Goal: Task Accomplishment & Management: Complete application form

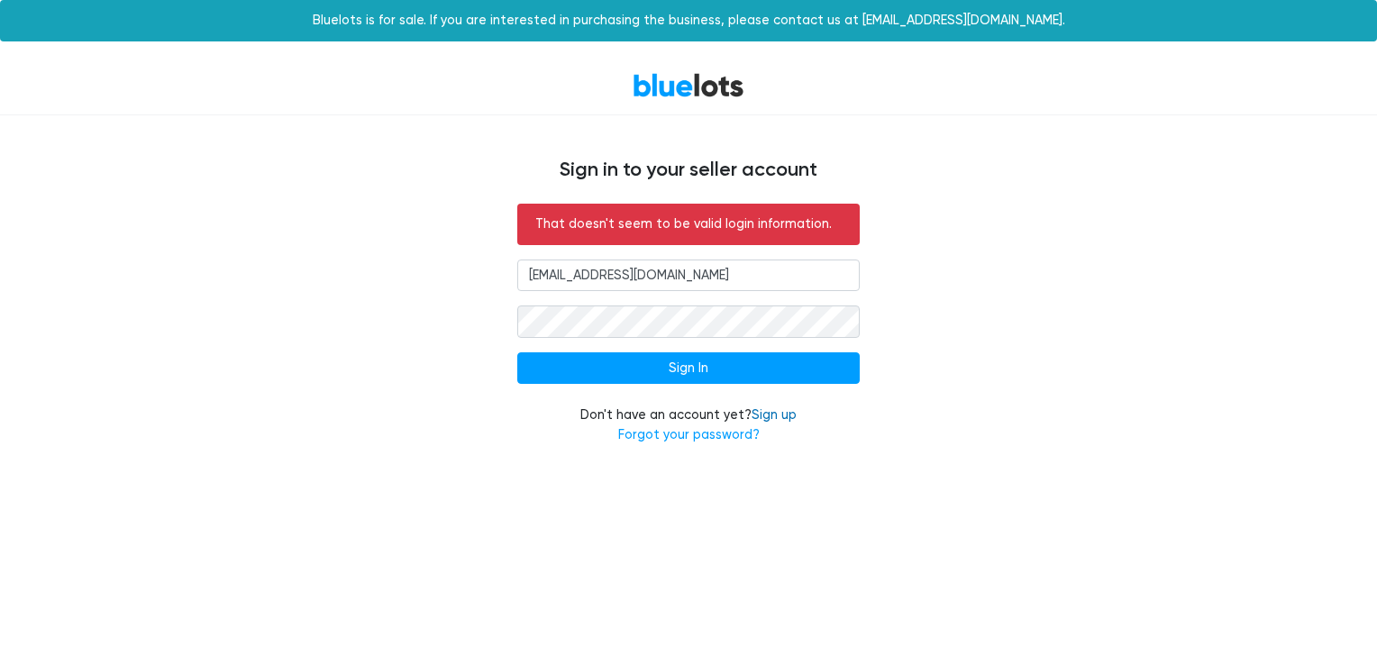
click at [766, 409] on link "Sign up" at bounding box center [774, 414] width 45 height 15
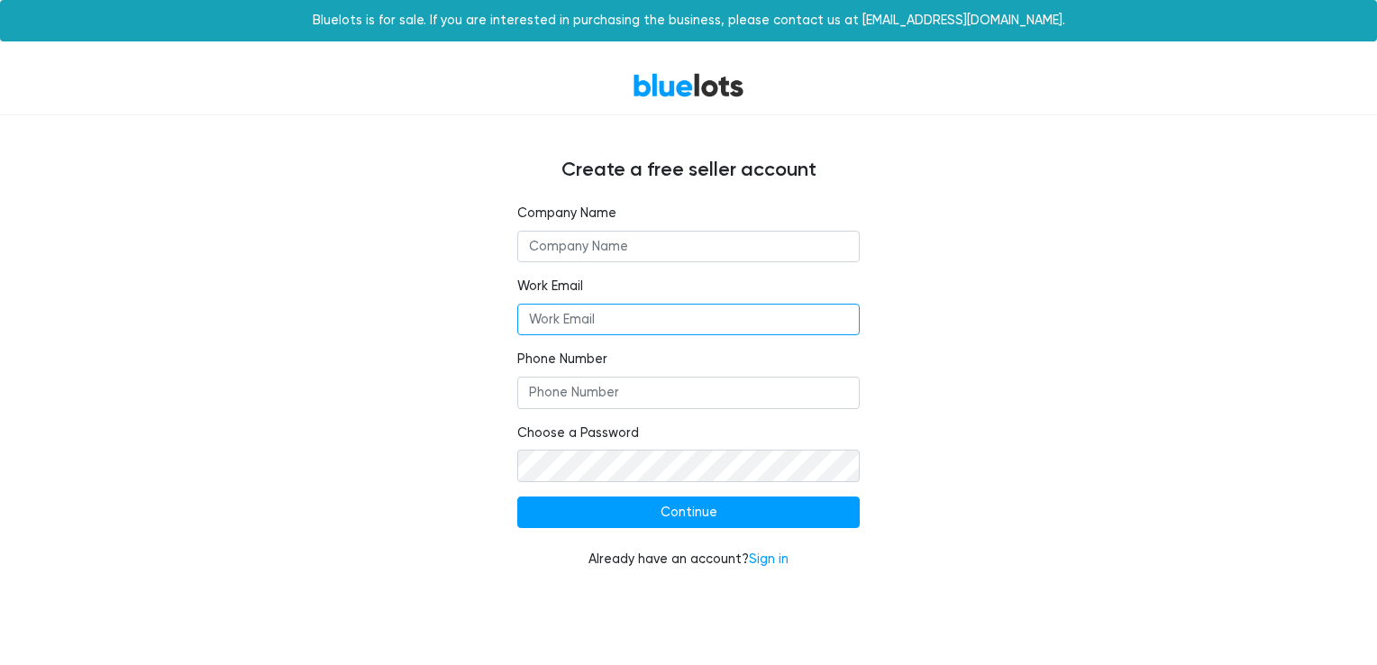
type input "[EMAIL_ADDRESS][DOMAIN_NAME]"
click at [662, 249] on input "text" at bounding box center [688, 247] width 343 height 32
type input "RAD Discounts"
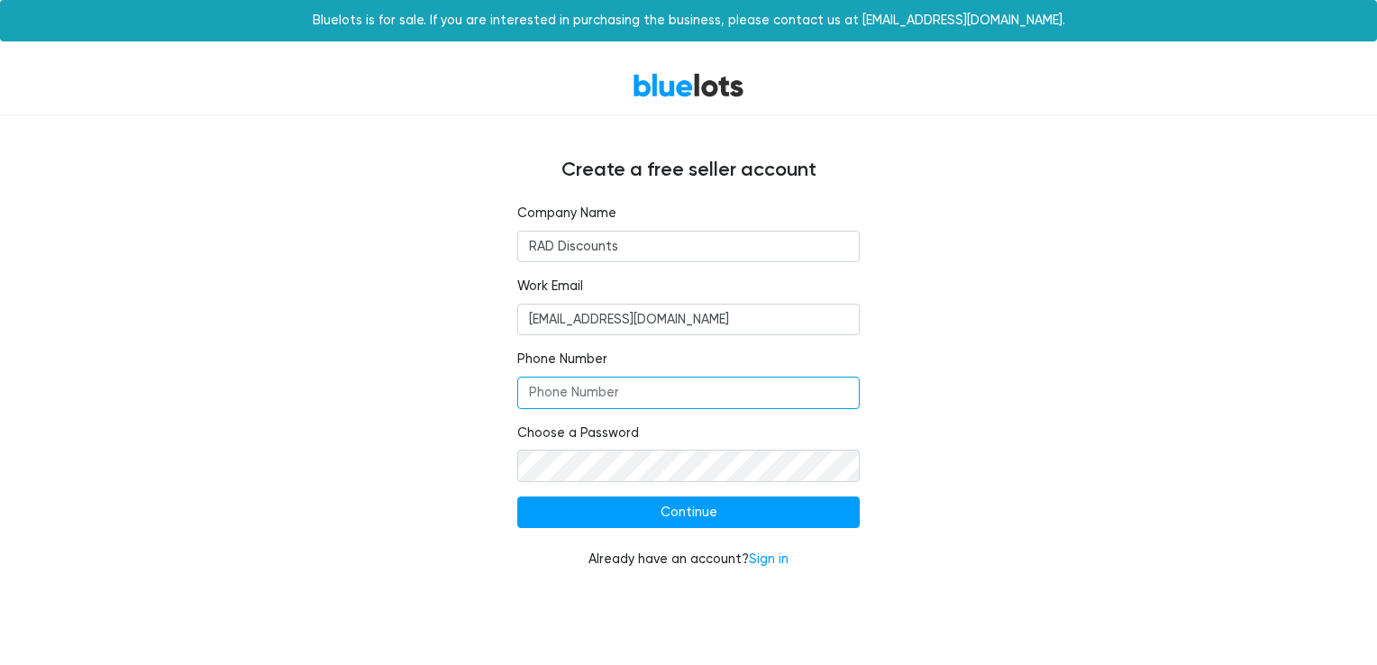
type input "8046173929"
click at [401, 519] on div "Company Name RAD Discounts Work Email RADDiscounts25@gmail.com Phone Number 804…" at bounding box center [688, 398] width 1109 height 388
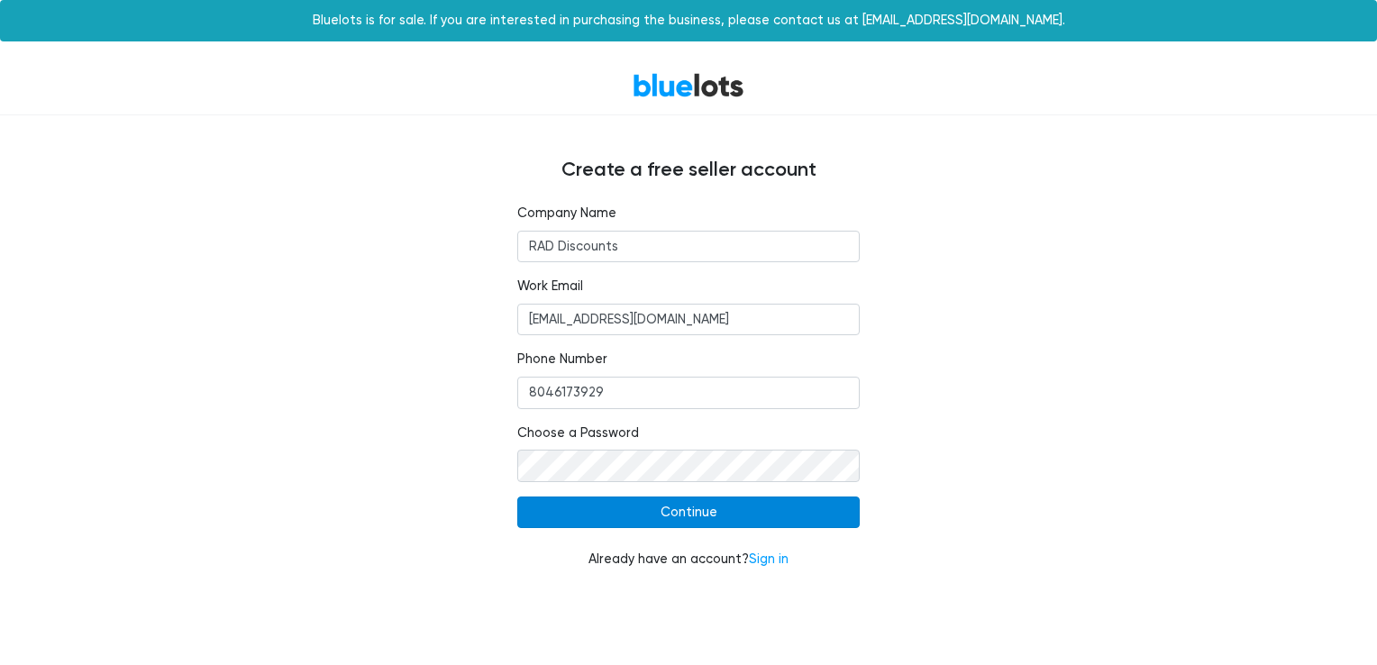
click at [596, 503] on input "Continue" at bounding box center [688, 513] width 343 height 32
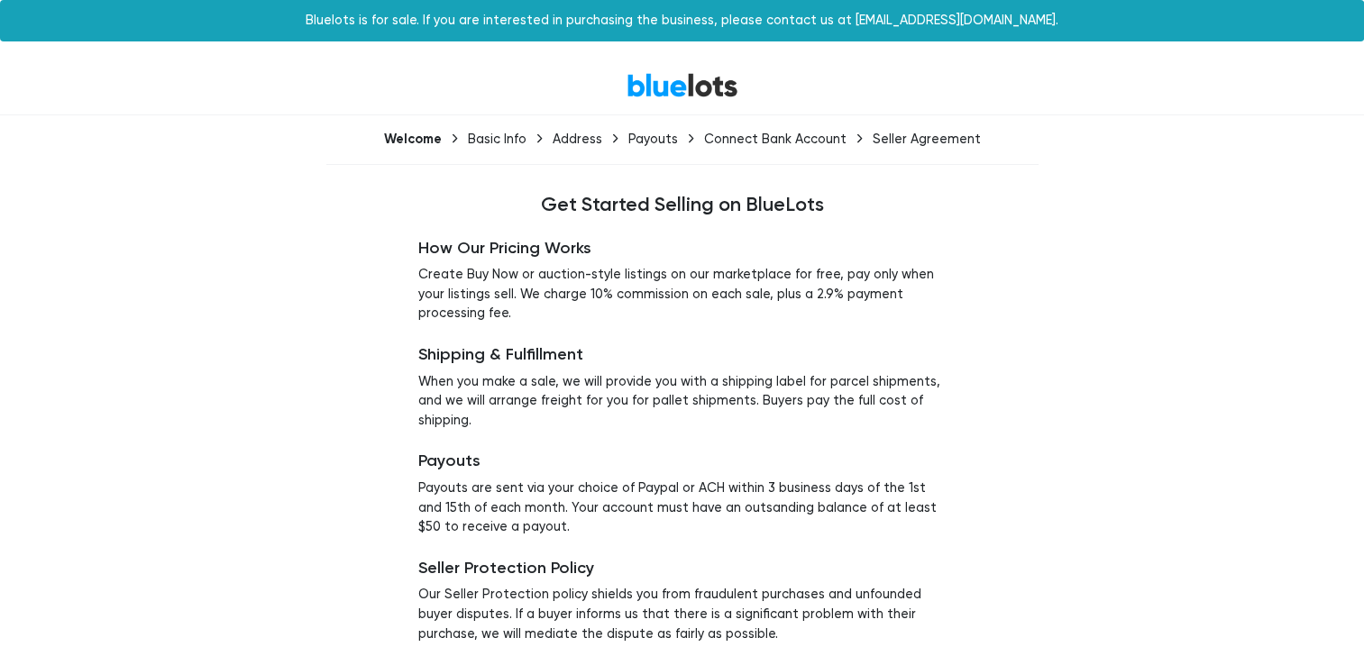
scroll to position [53, 0]
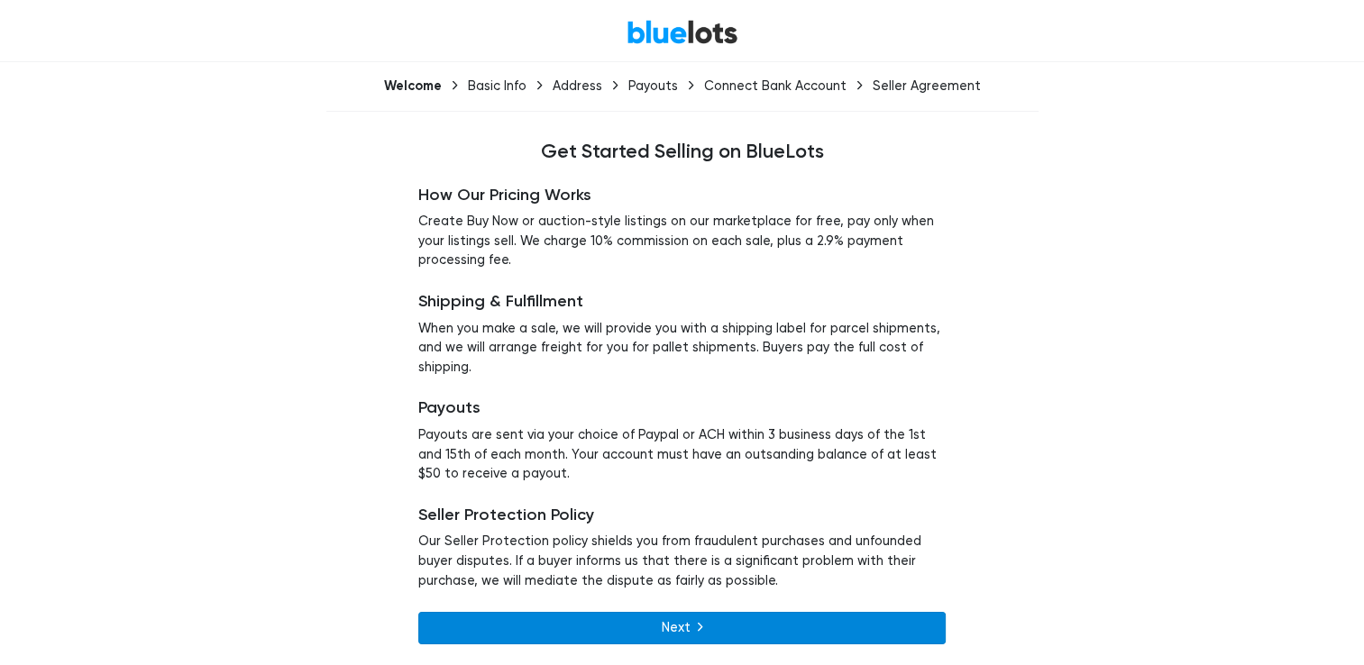
click at [619, 636] on link "Next" at bounding box center [681, 628] width 527 height 32
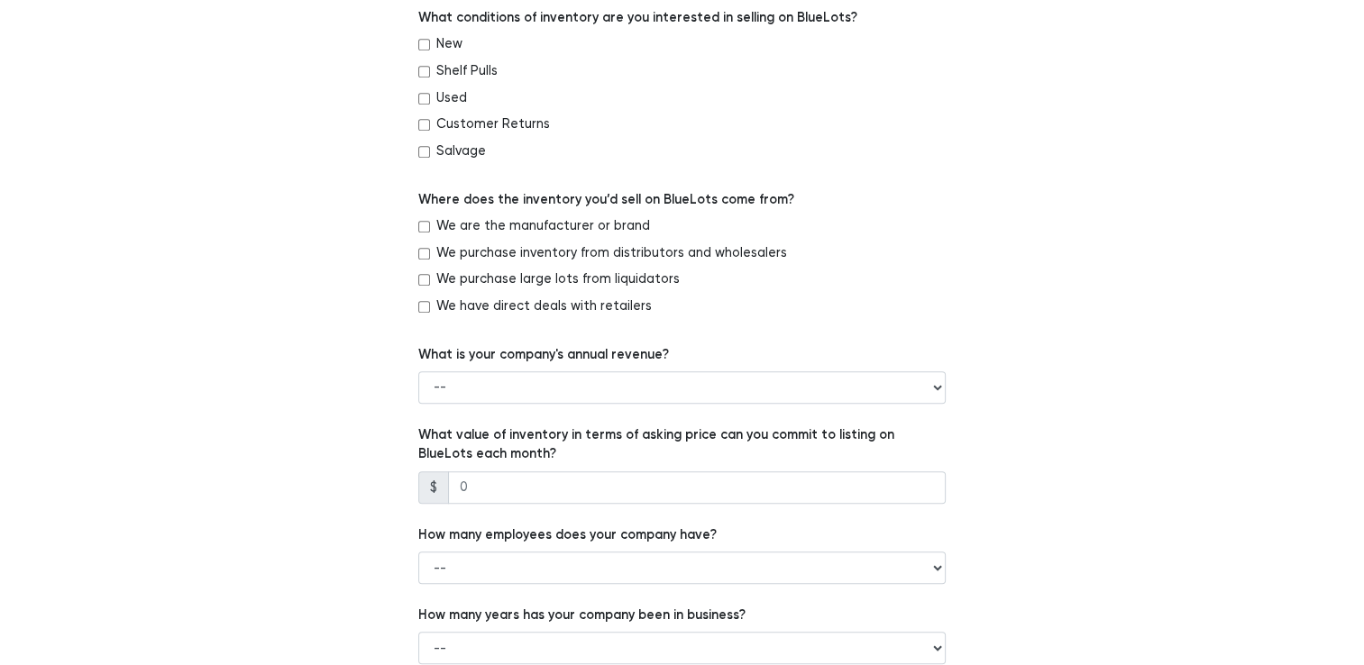
scroll to position [1126, 0]
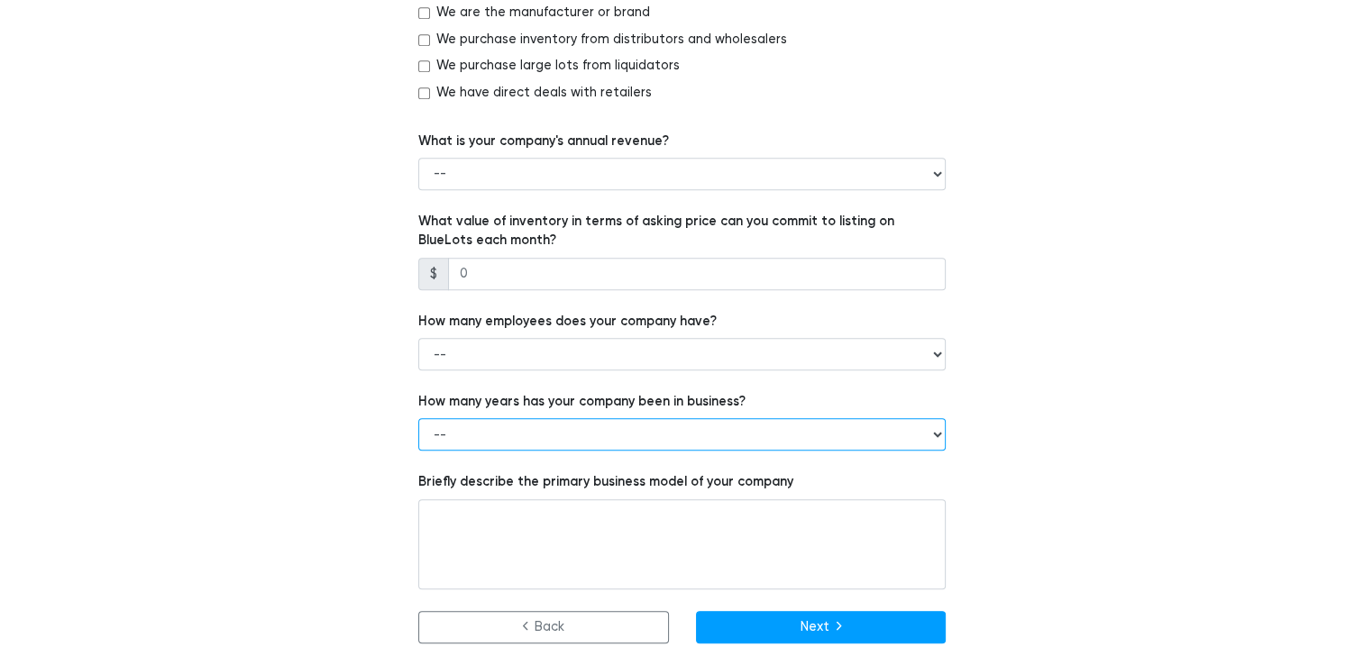
click at [555, 444] on select "-- Less than 1 year 1 to 3 years 4+ years" at bounding box center [681, 434] width 527 height 32
select select "Less than 1 year"
click at [418, 419] on select "-- Less than 1 year 1 to 3 years 4+ years" at bounding box center [681, 434] width 527 height 32
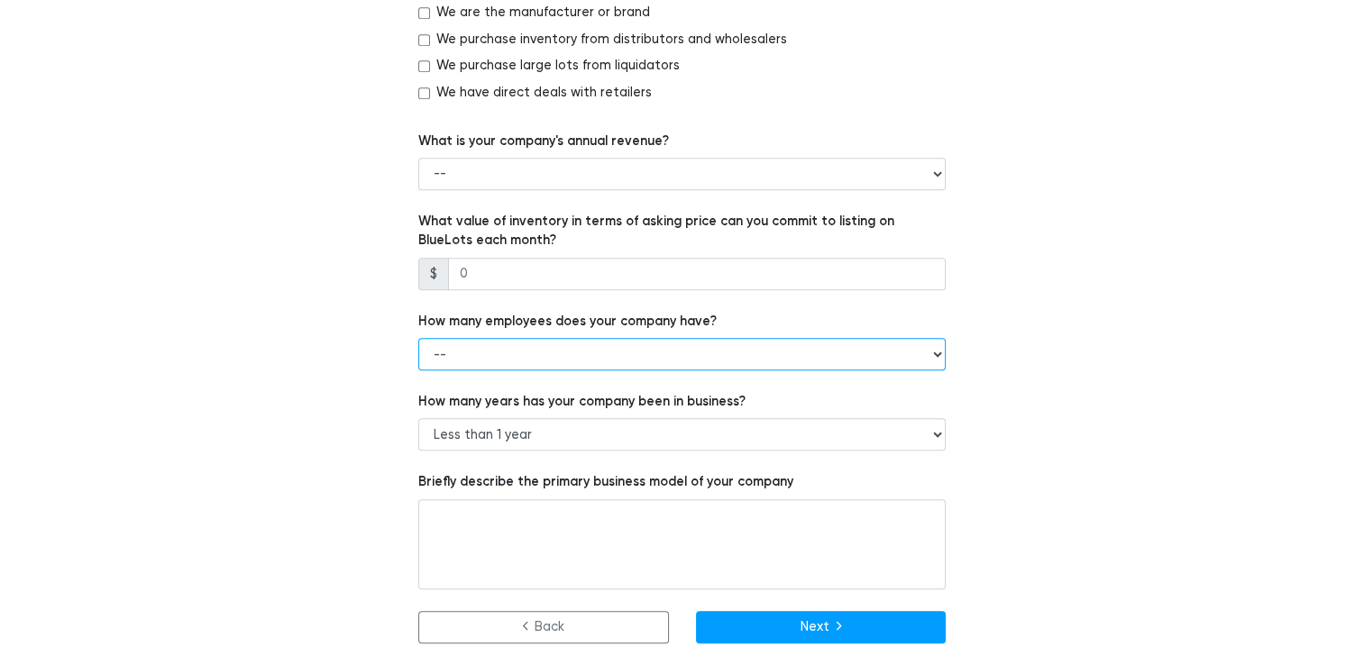
click at [535, 363] on select "-- 1 - 5 6 - 20 21 - 50 More than 50" at bounding box center [681, 354] width 527 height 32
select select "1 - 5"
click at [418, 338] on select "-- 1 - 5 6 - 20 21 - 50 More than 50" at bounding box center [681, 354] width 527 height 32
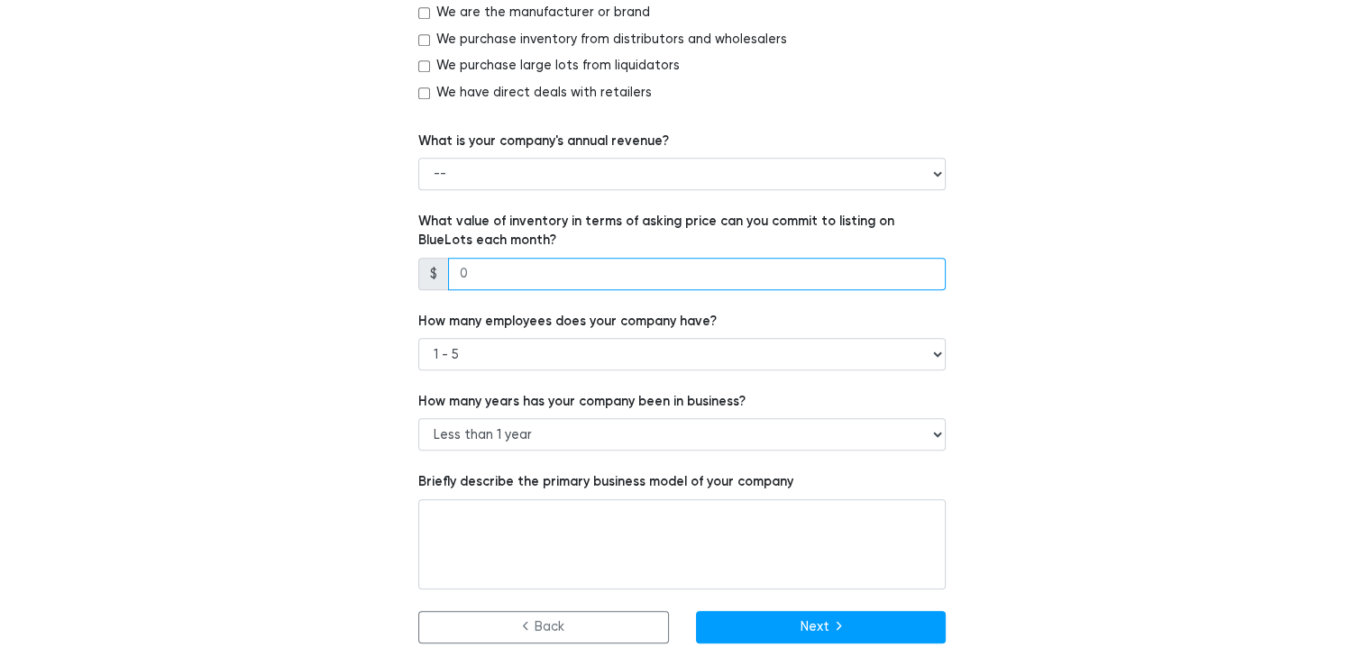
click at [533, 276] on input "number" at bounding box center [697, 274] width 498 height 32
type input "2000"
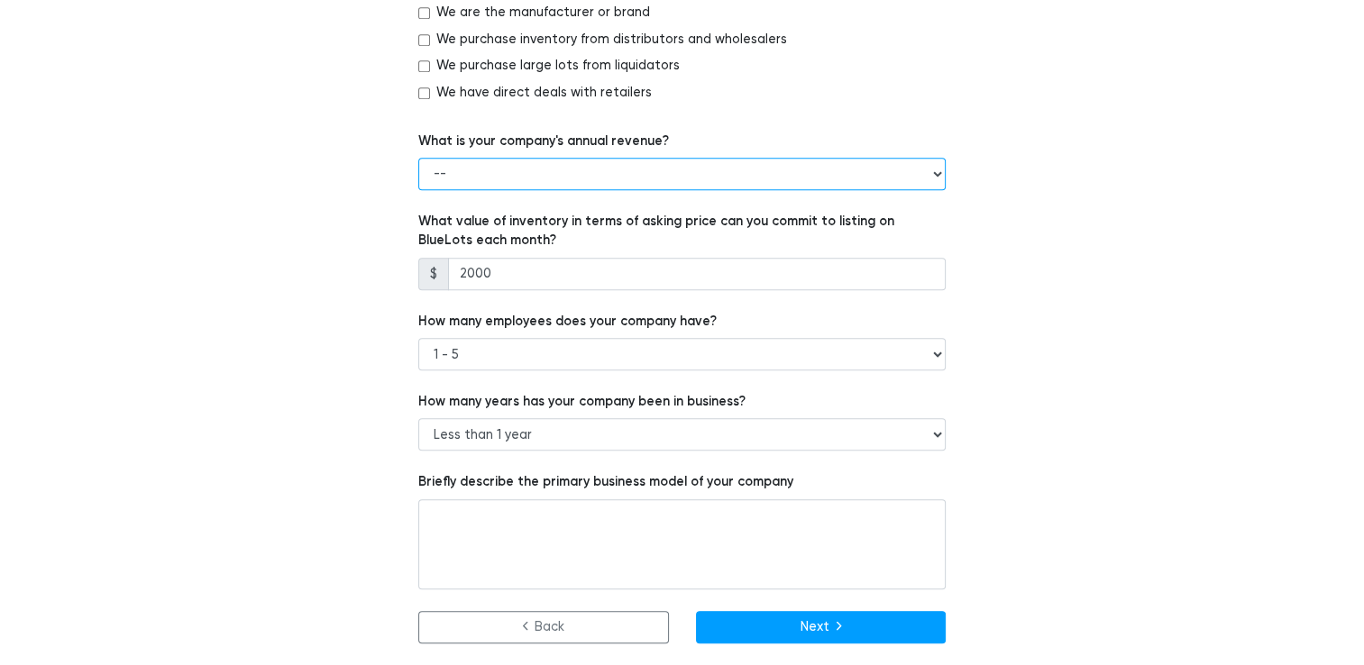
click at [524, 179] on select "-- Less than $100,000 $100,000 to $500,000 $500,000 to $1,000,000 $1,000,000 to…" at bounding box center [681, 174] width 527 height 32
select select "Less than $100,000"
click at [418, 158] on select "-- Less than $100,000 $100,000 to $500,000 $500,000 to $1,000,000 $1,000,000 to…" at bounding box center [681, 174] width 527 height 32
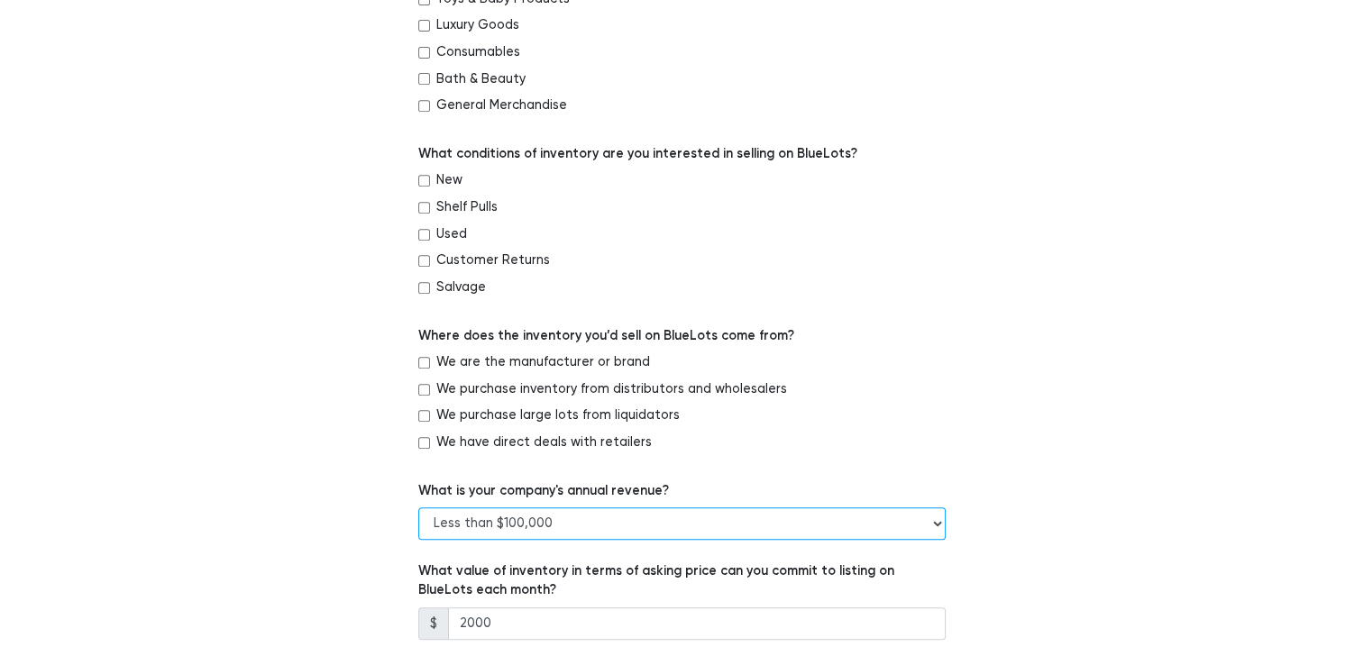
scroll to position [772, 0]
click at [425, 388] on input "We purchase inventory from distributors and wholesalers" at bounding box center [424, 389] width 12 height 12
checkbox input "true"
click at [422, 417] on input "We purchase large lots from liquidators" at bounding box center [424, 415] width 12 height 12
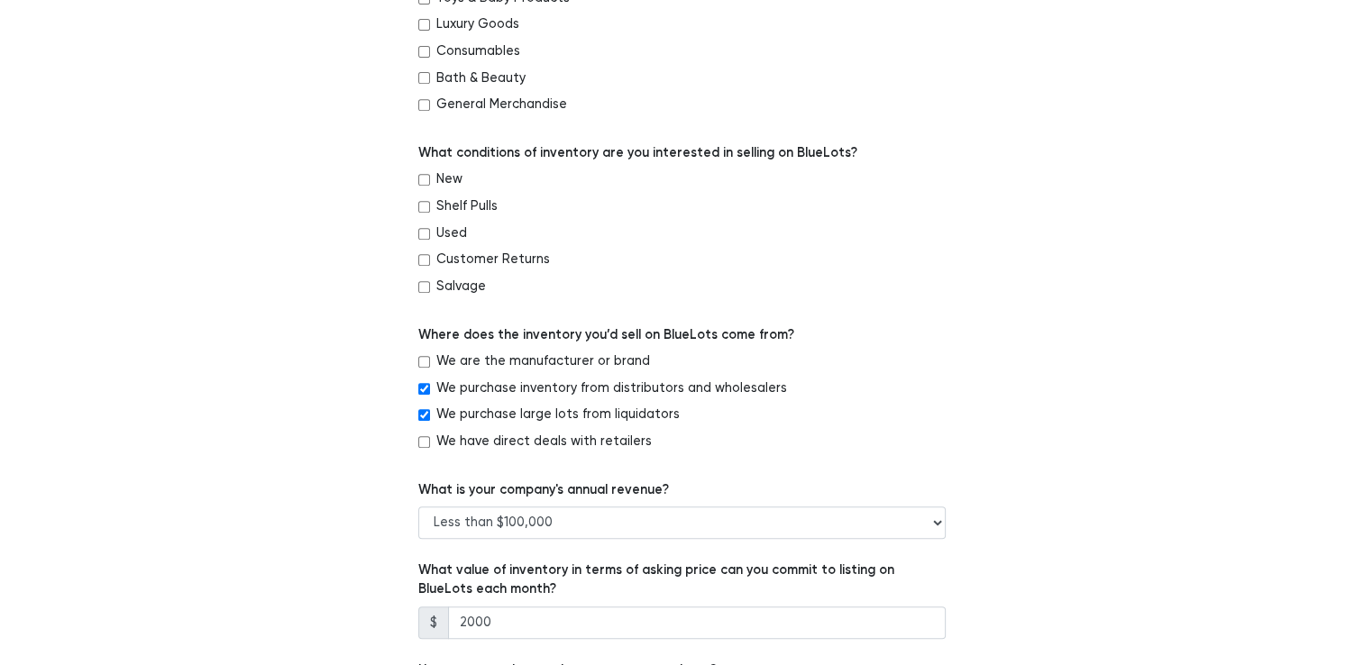
checkbox input "false"
click at [424, 182] on input "New" at bounding box center [424, 180] width 12 height 12
checkbox input "true"
click at [424, 259] on input "Customer Returns" at bounding box center [424, 260] width 12 height 12
checkbox input "true"
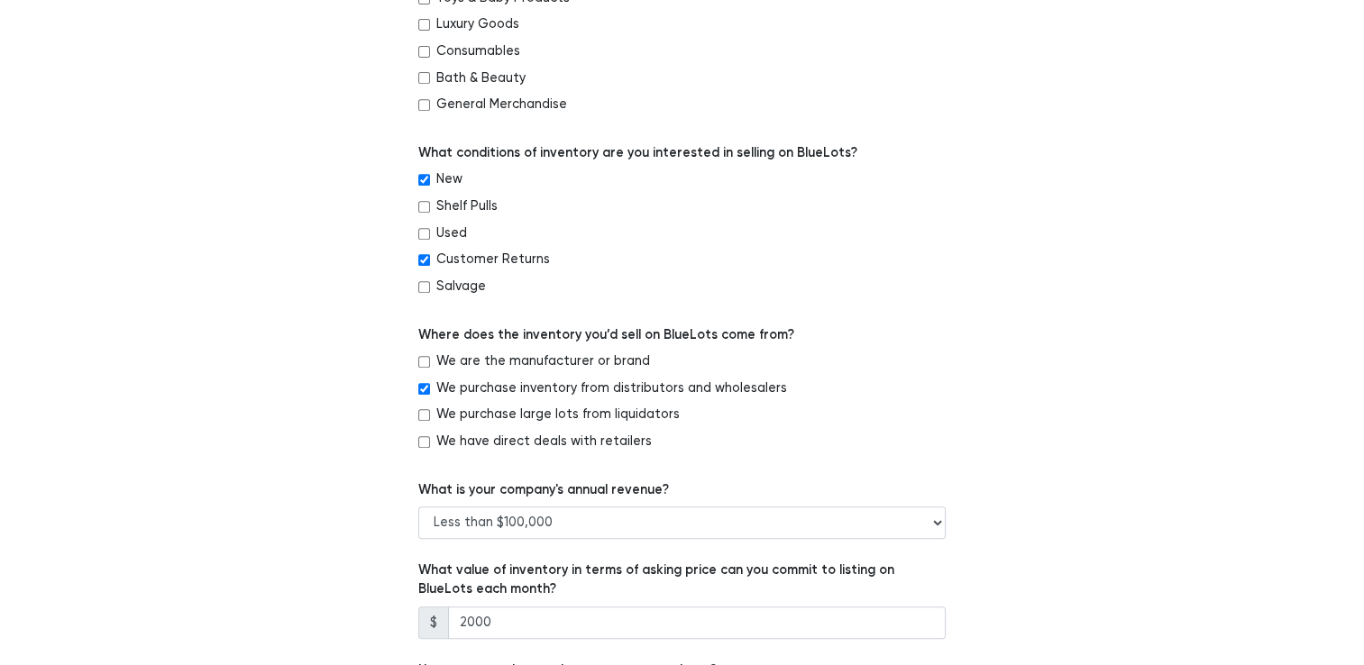
click at [425, 237] on input "Used" at bounding box center [424, 234] width 12 height 12
checkbox input "true"
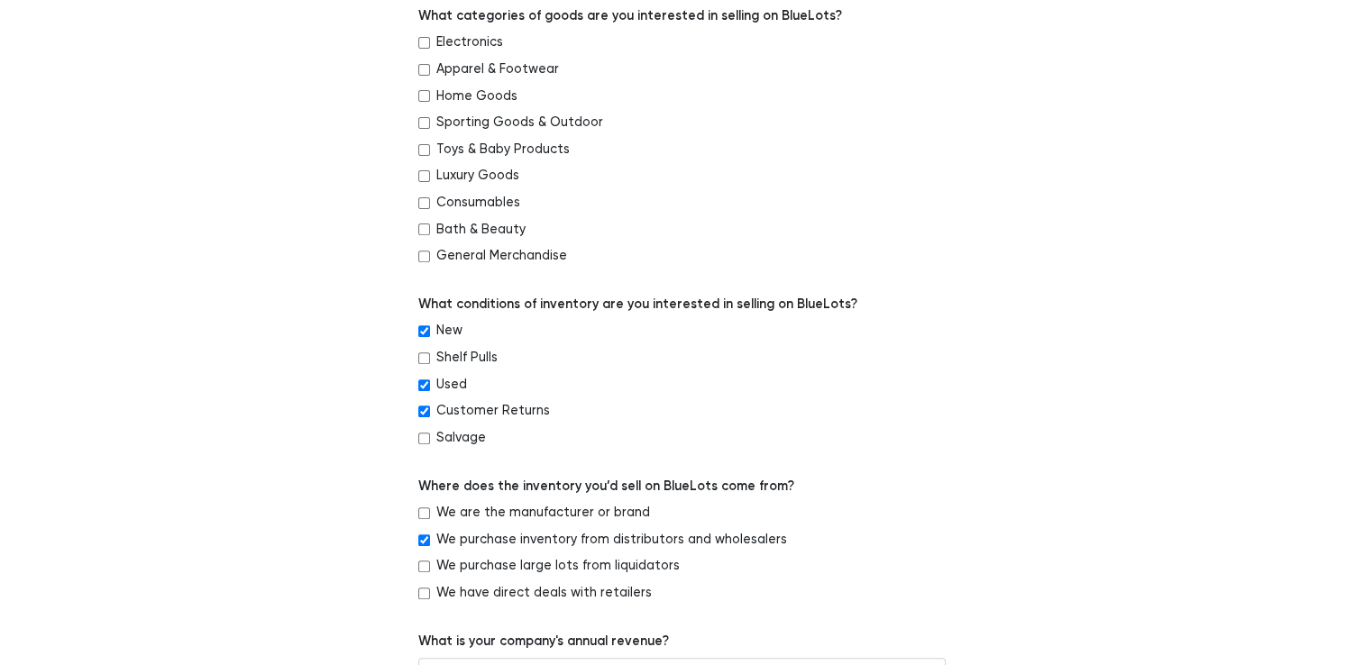
scroll to position [470, 0]
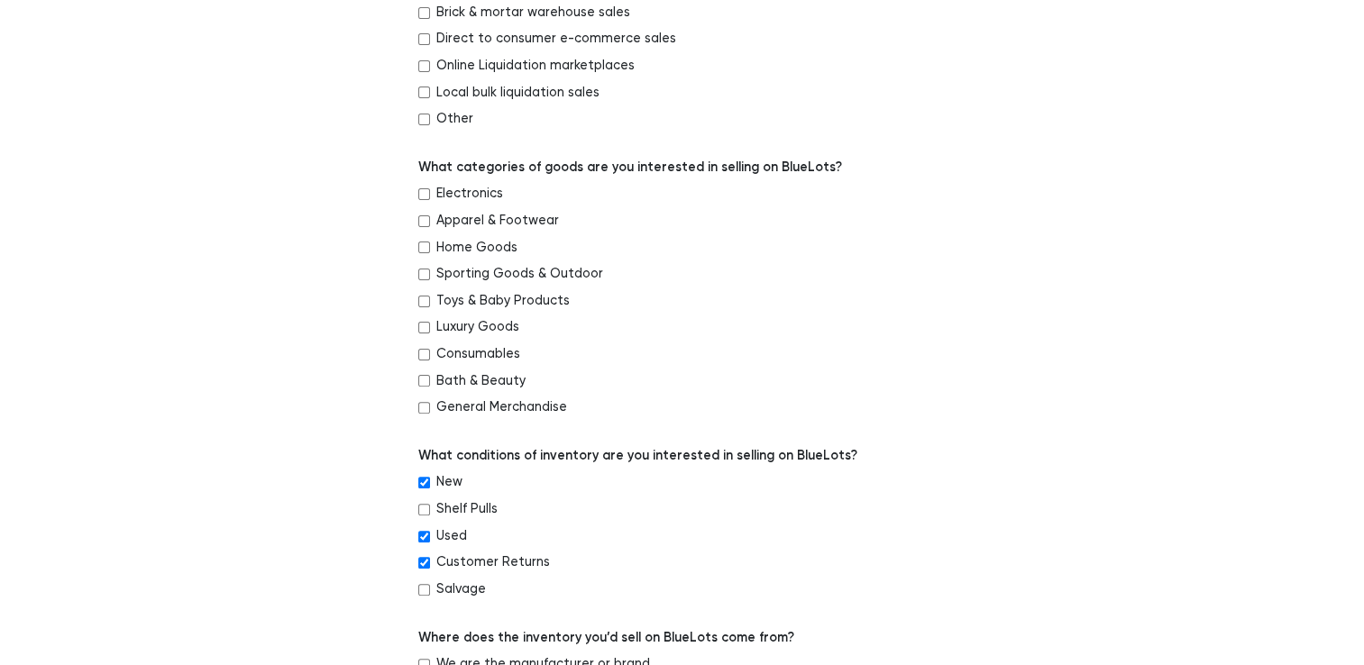
click at [423, 251] on input "Home Goods" at bounding box center [424, 248] width 12 height 12
checkbox input "true"
click at [423, 278] on input "Sporting Goods & Outdoor" at bounding box center [424, 275] width 12 height 12
checkbox input "true"
click at [427, 302] on input "Toys & Baby Products" at bounding box center [424, 302] width 12 height 12
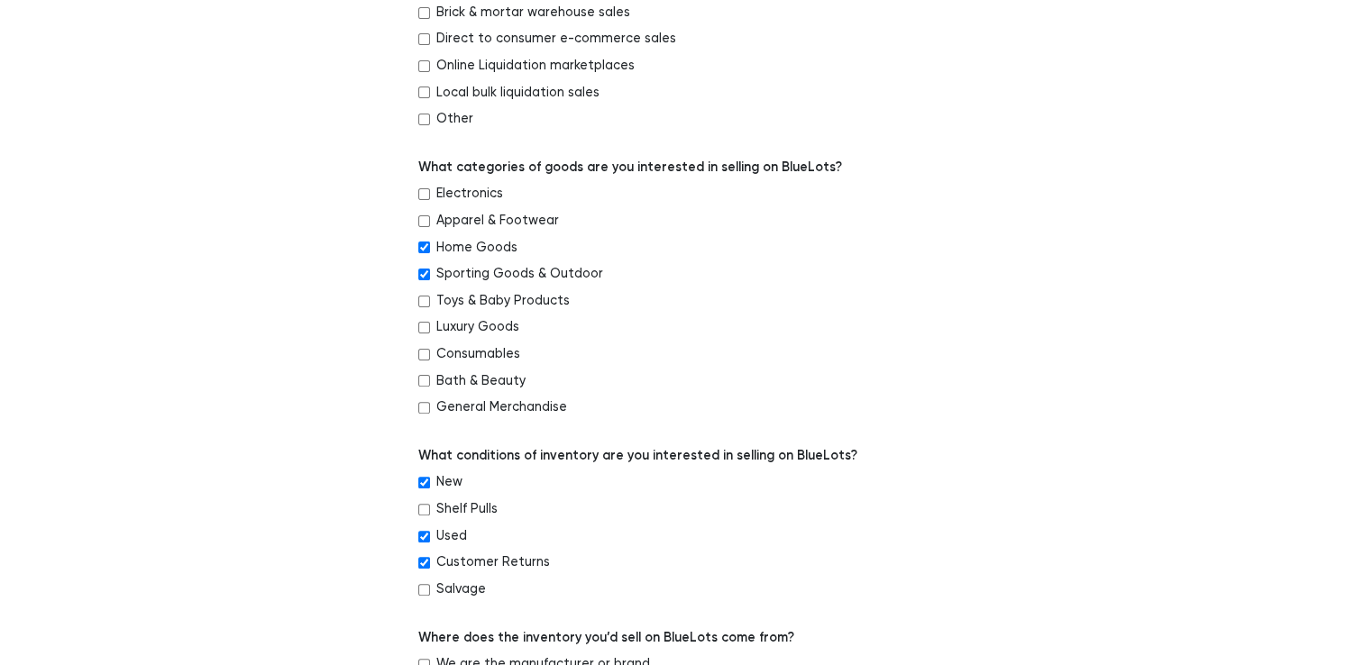
checkbox input "true"
click at [425, 331] on input "Luxury Goods" at bounding box center [424, 328] width 12 height 12
checkbox input "true"
click at [423, 411] on input "General Merchandise" at bounding box center [424, 408] width 12 height 12
checkbox input "true"
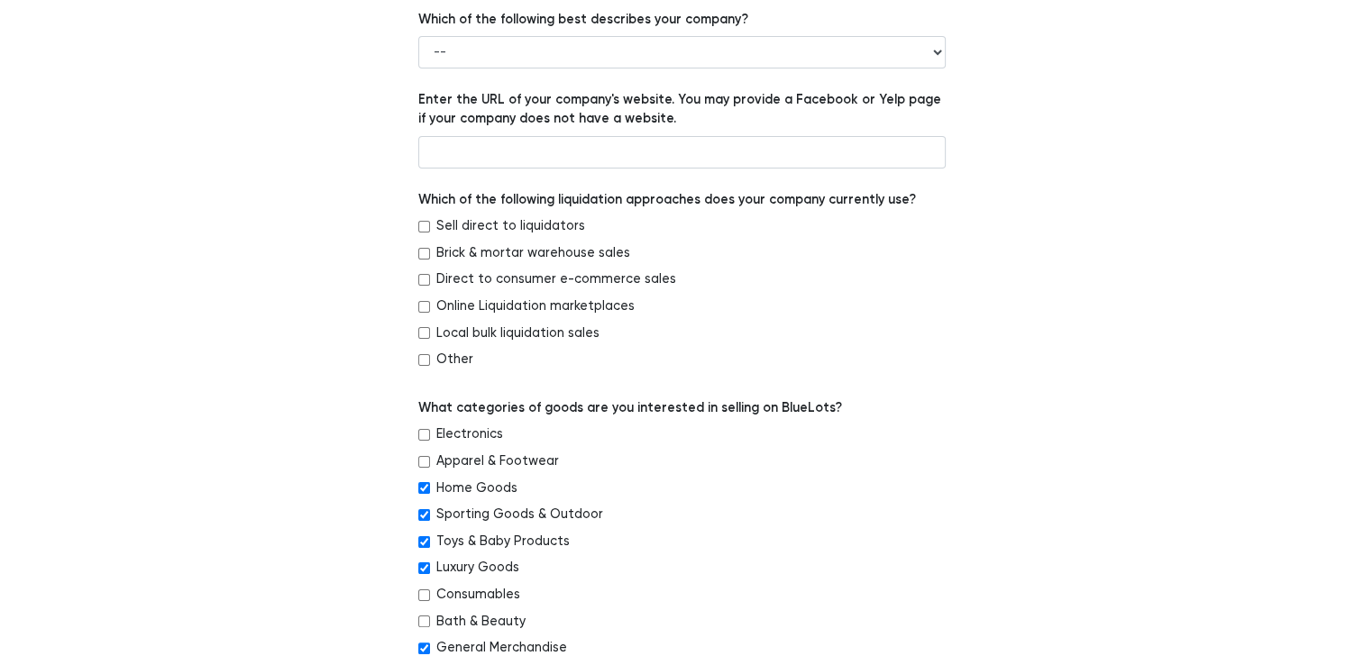
scroll to position [227, 0]
click at [422, 224] on input "Sell direct to liquidators" at bounding box center [424, 229] width 12 height 12
checkbox input "true"
click at [425, 312] on input "Online Liquidation marketplaces" at bounding box center [424, 309] width 12 height 12
checkbox input "true"
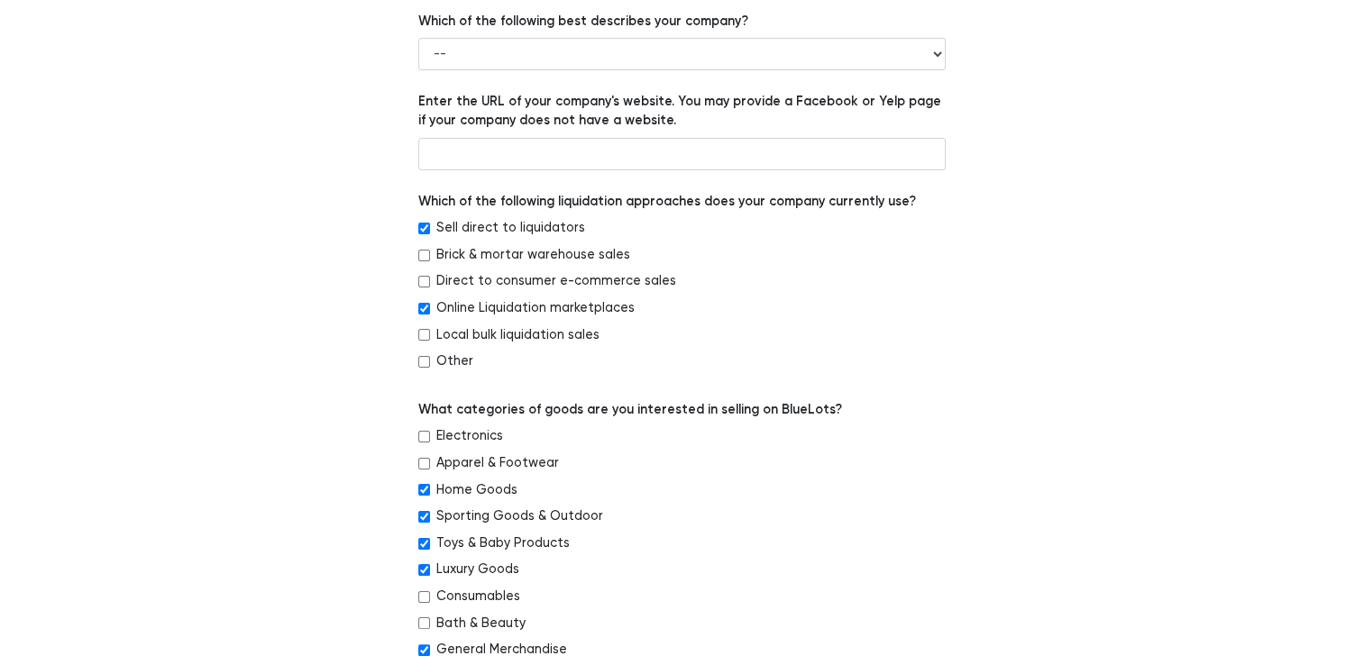
scroll to position [126, 0]
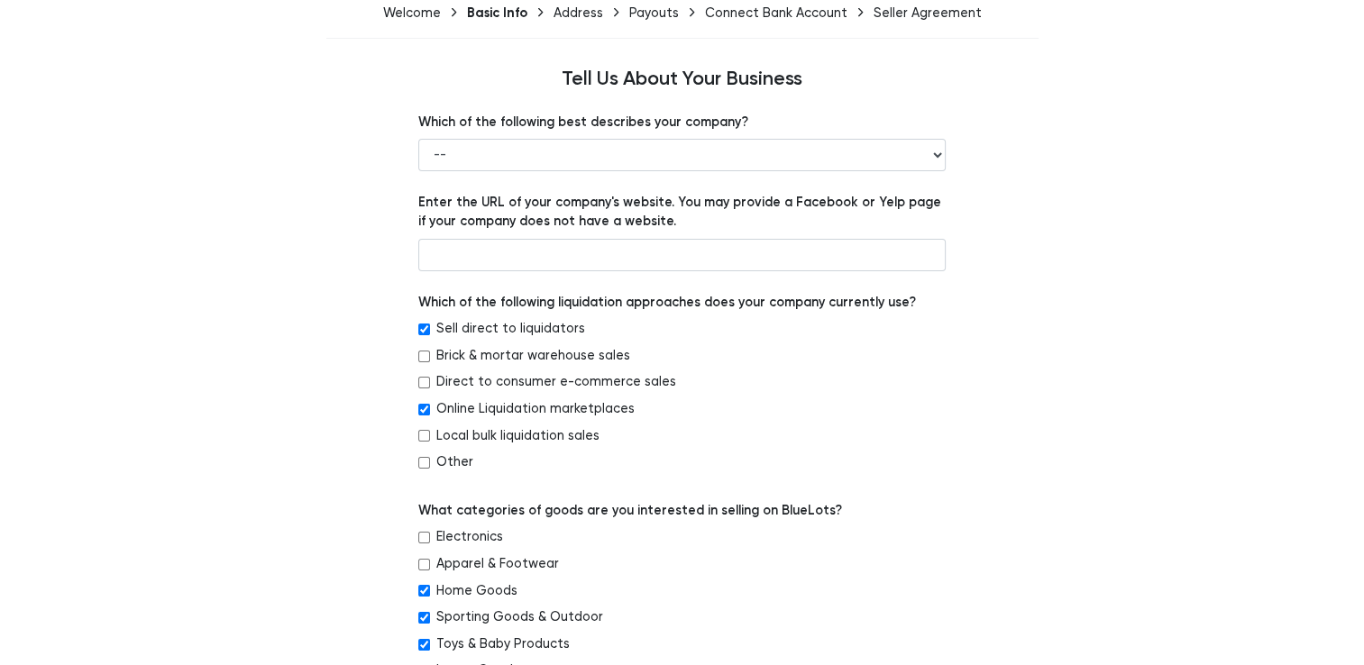
click at [429, 471] on div "Other" at bounding box center [681, 465] width 527 height 27
click at [427, 469] on input "Other" at bounding box center [424, 463] width 12 height 12
checkbox input "true"
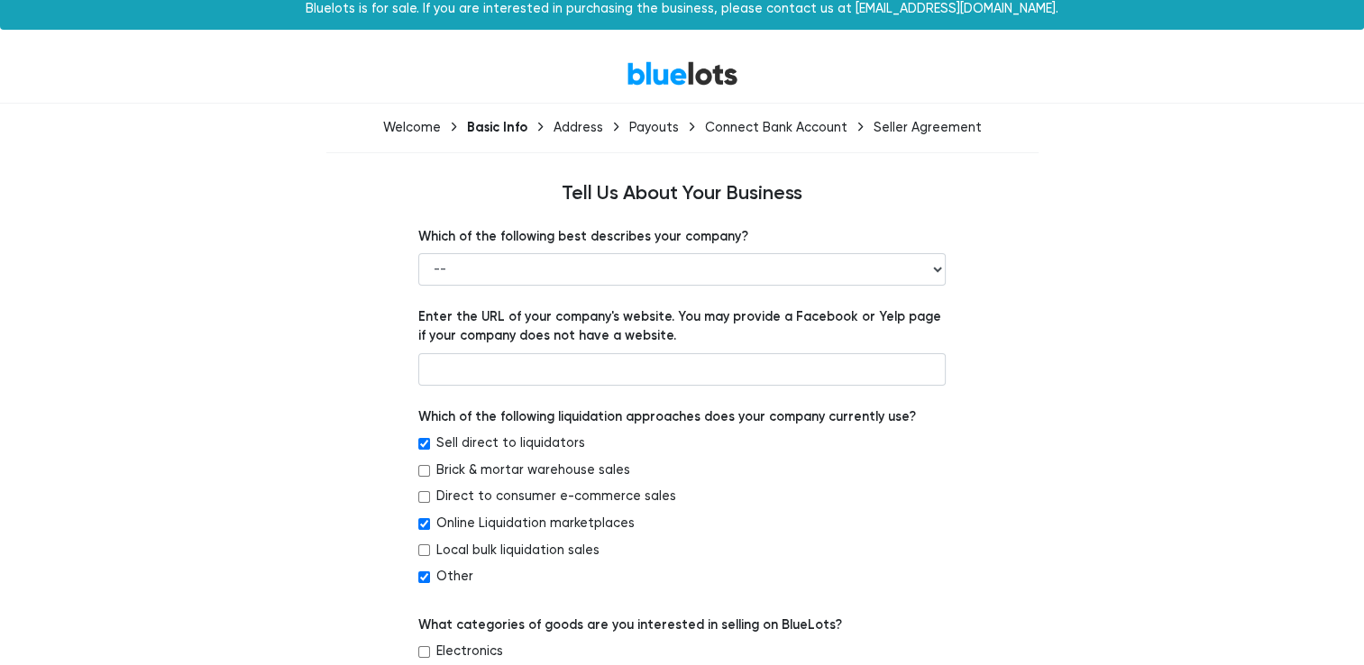
scroll to position [0, 0]
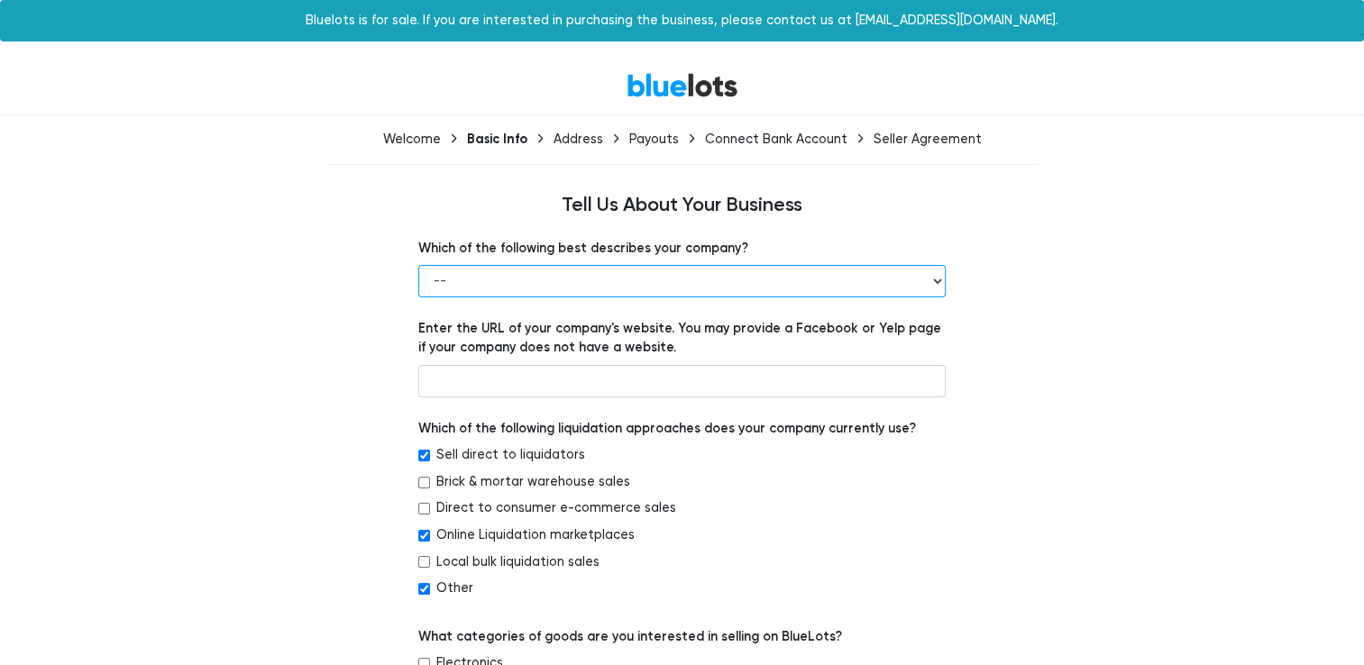
click at [479, 276] on select "-- Retailer Wholesaler Brand or Manufacturer Liquidator 3PL Other" at bounding box center [681, 281] width 527 height 32
select select "Liquidator"
click at [418, 266] on select "-- Retailer Wholesaler Brand or Manufacturer Liquidator 3PL Other" at bounding box center [681, 281] width 527 height 32
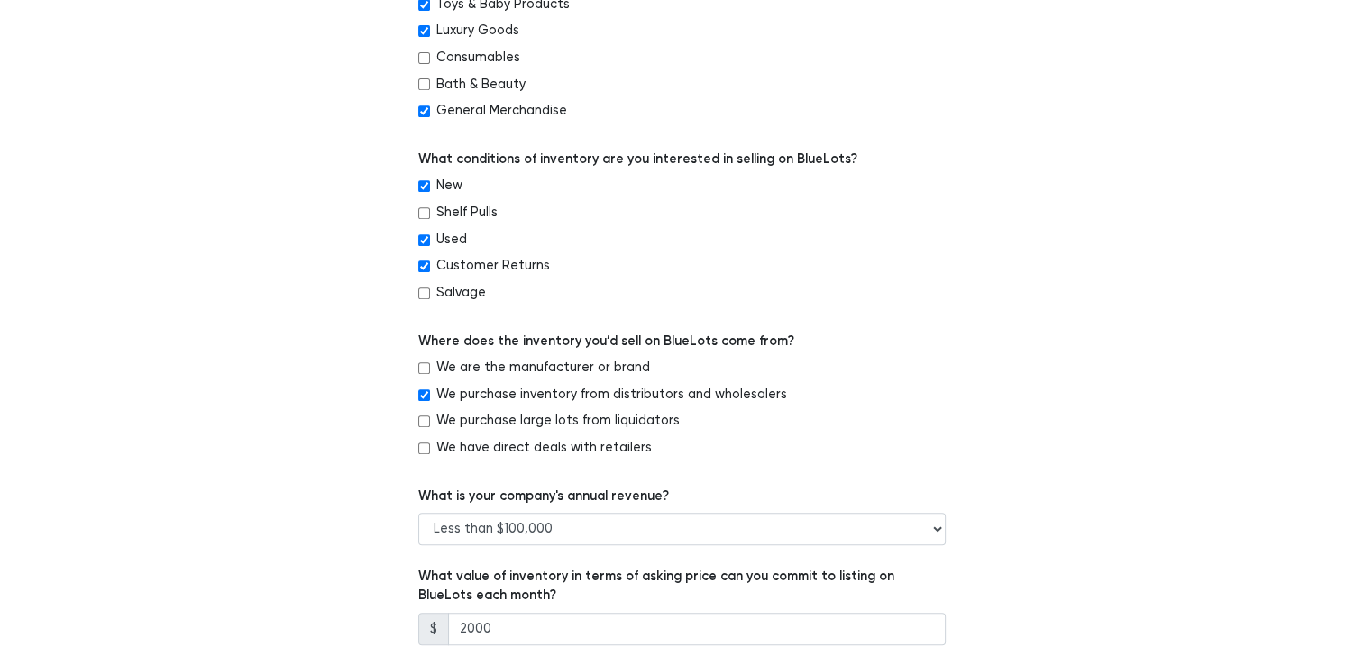
scroll to position [1126, 0]
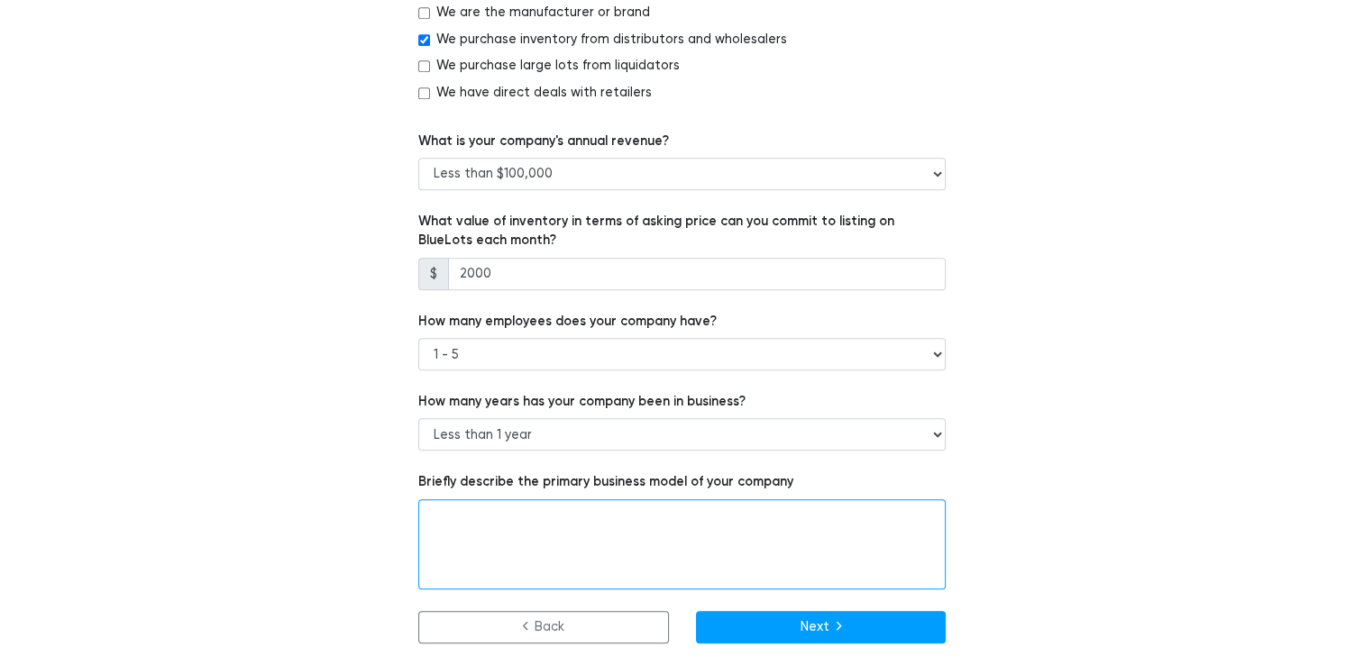
click at [681, 536] on textarea at bounding box center [681, 544] width 527 height 90
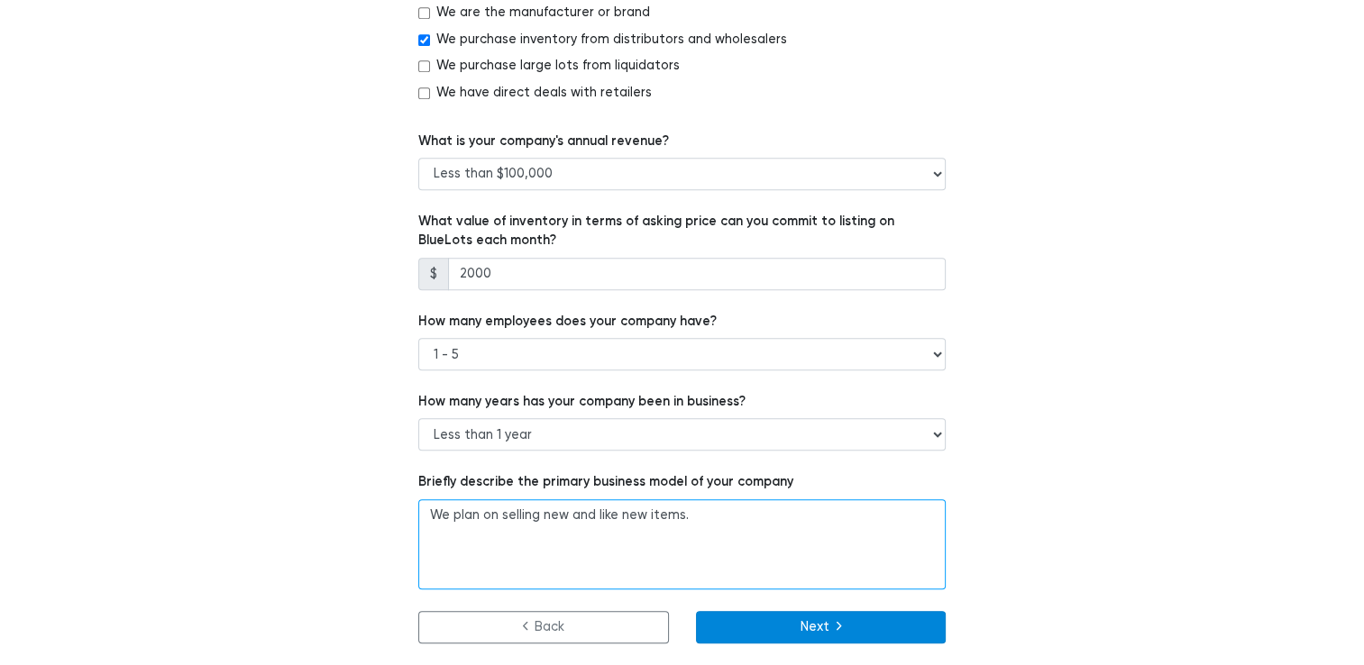
type textarea "We plan on selling new and like new items."
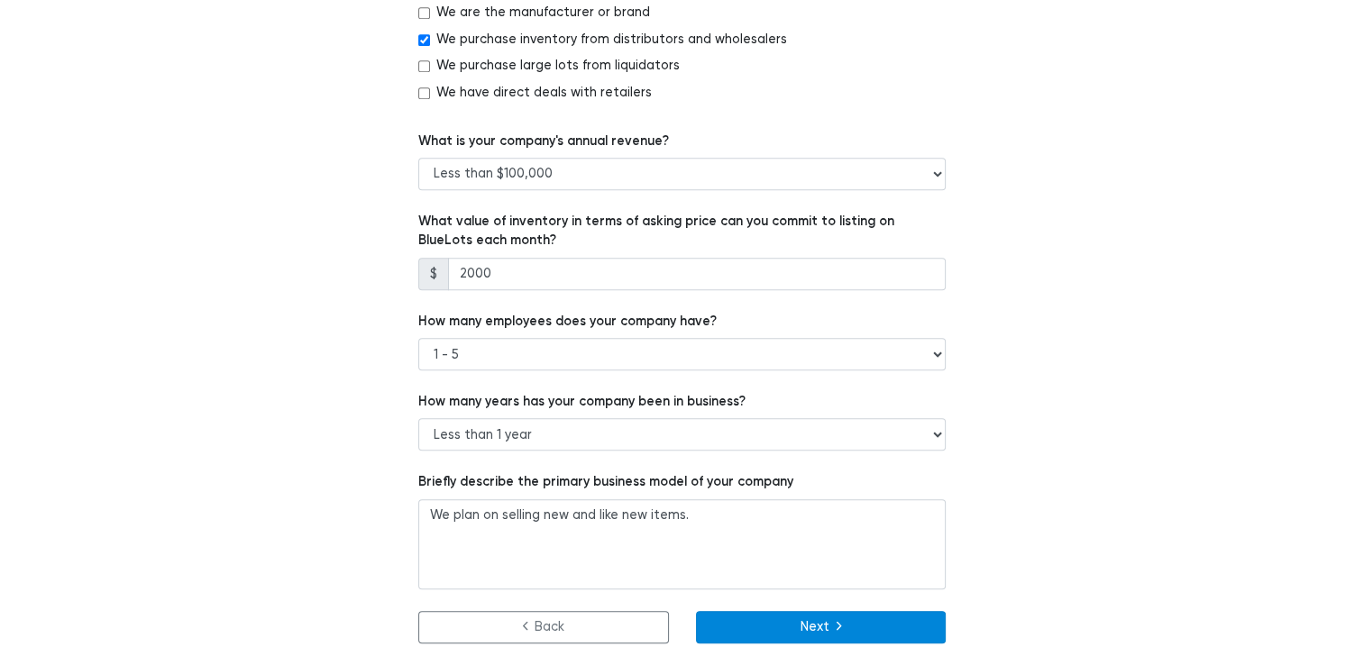
click at [764, 638] on button "Next" at bounding box center [821, 627] width 251 height 32
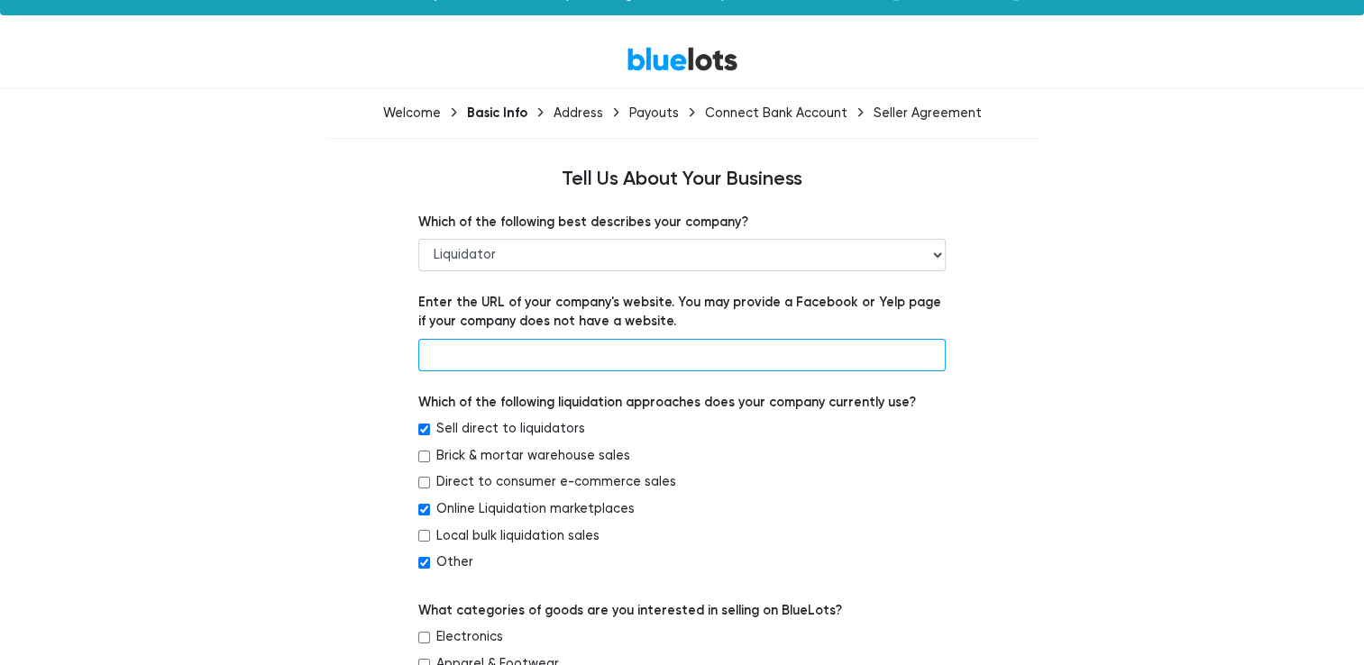
scroll to position [0, 0]
